Goal: Transaction & Acquisition: Purchase product/service

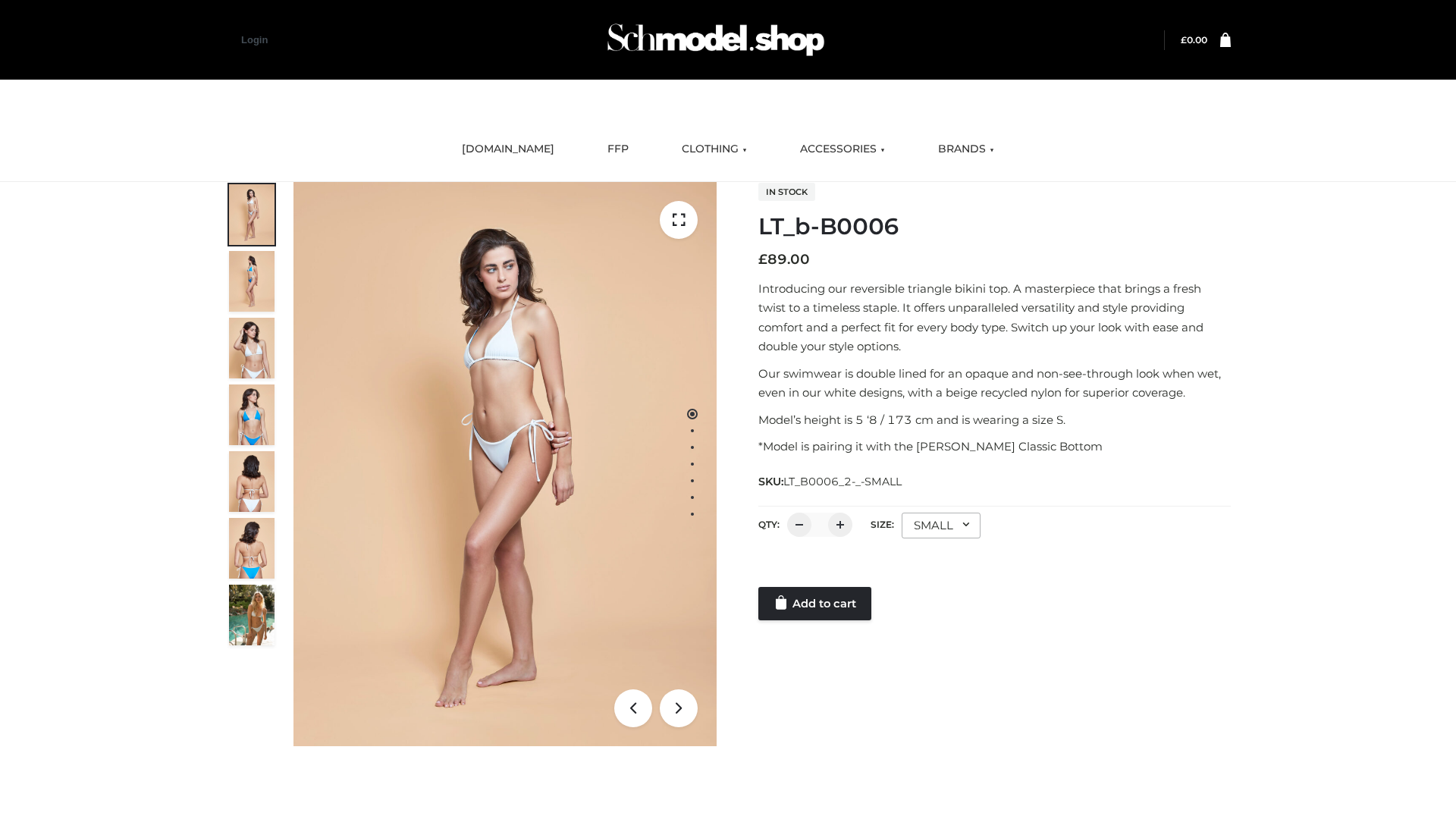
click at [816, 604] on link "Add to cart" at bounding box center [814, 604] width 113 height 34
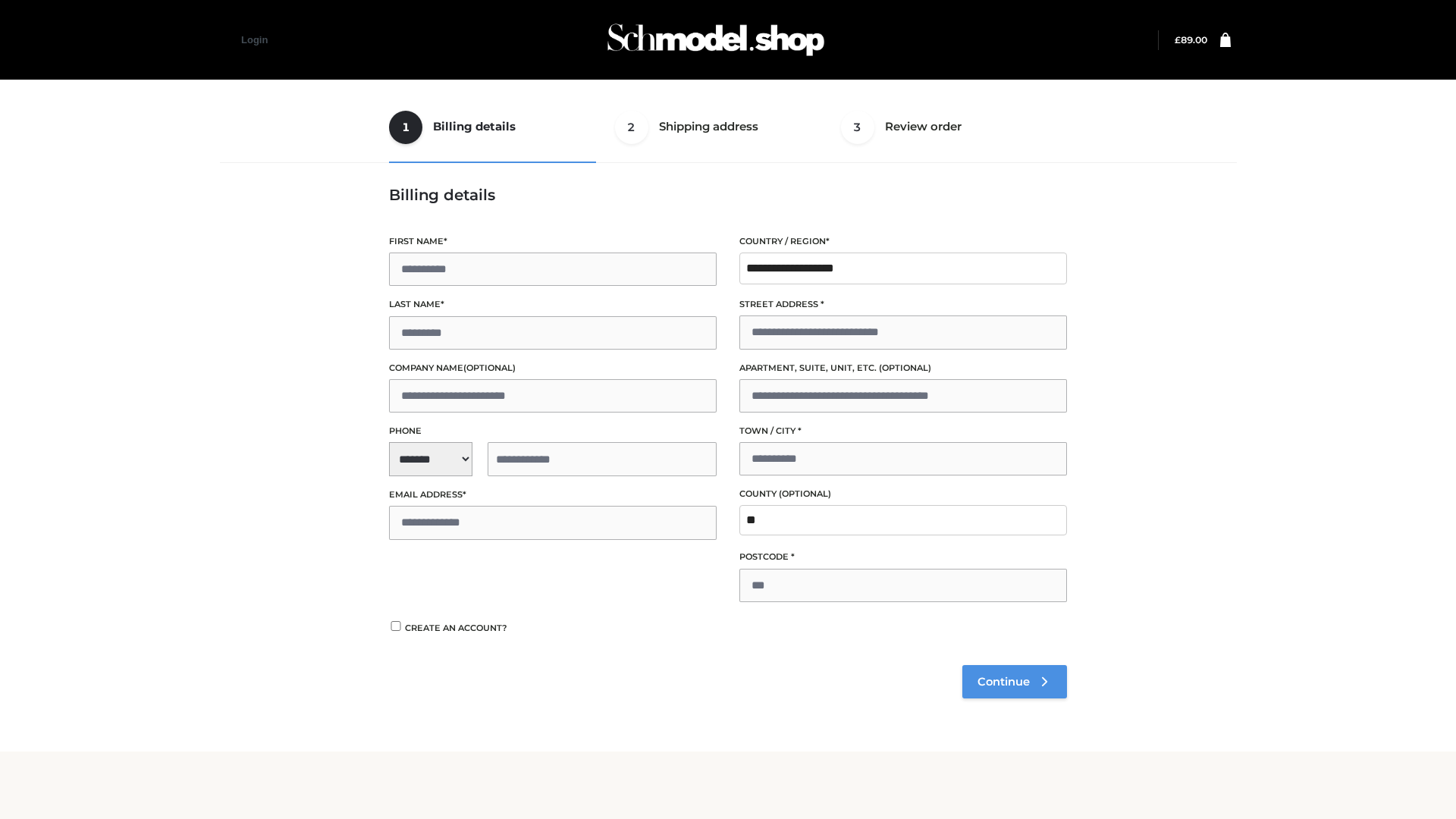
click at [1014, 681] on span "Continue" at bounding box center [1003, 682] width 52 height 14
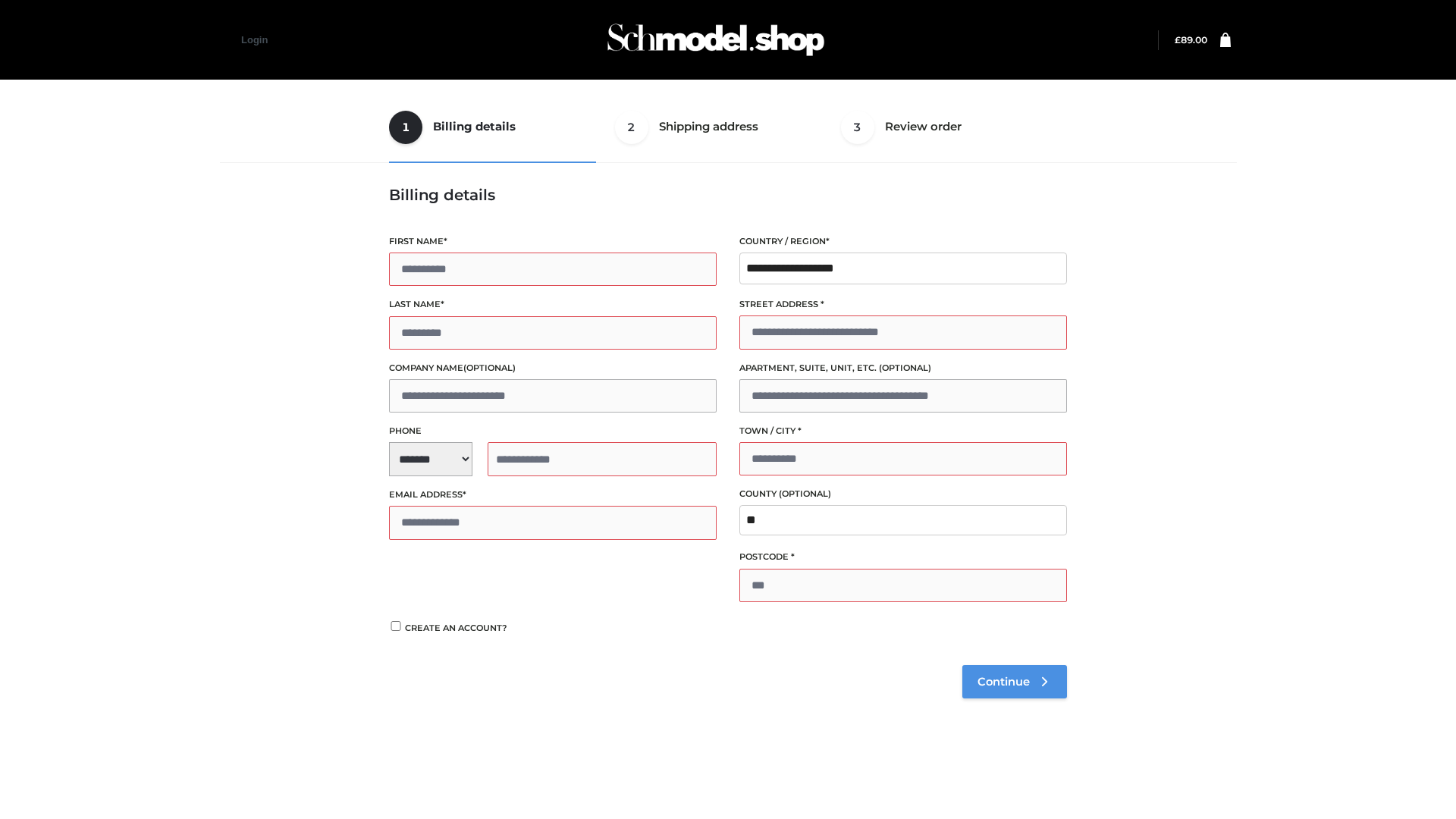
click at [1014, 681] on span "Continue" at bounding box center [1003, 682] width 52 height 14
click at [438, 639] on button "Place order" at bounding box center [438, 640] width 98 height 34
